Goal: Information Seeking & Learning: Learn about a topic

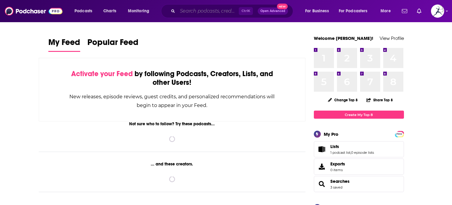
click at [207, 12] on input "Search podcasts, credits, & more..." at bounding box center [207, 11] width 61 height 10
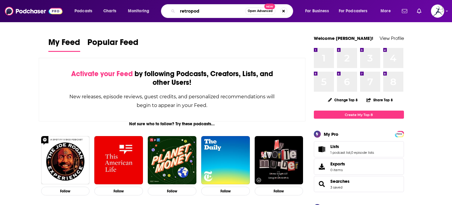
type input "retropod"
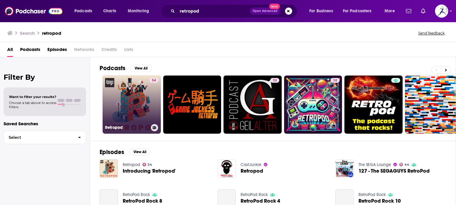
click at [150, 102] on div "54" at bounding box center [154, 101] width 9 height 46
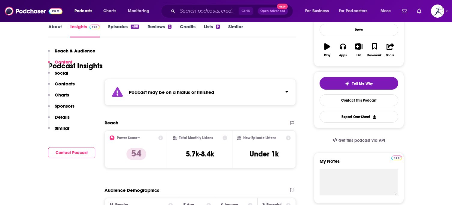
scroll to position [90, 0]
